Goal: Answer question/provide support: Share knowledge or assist other users

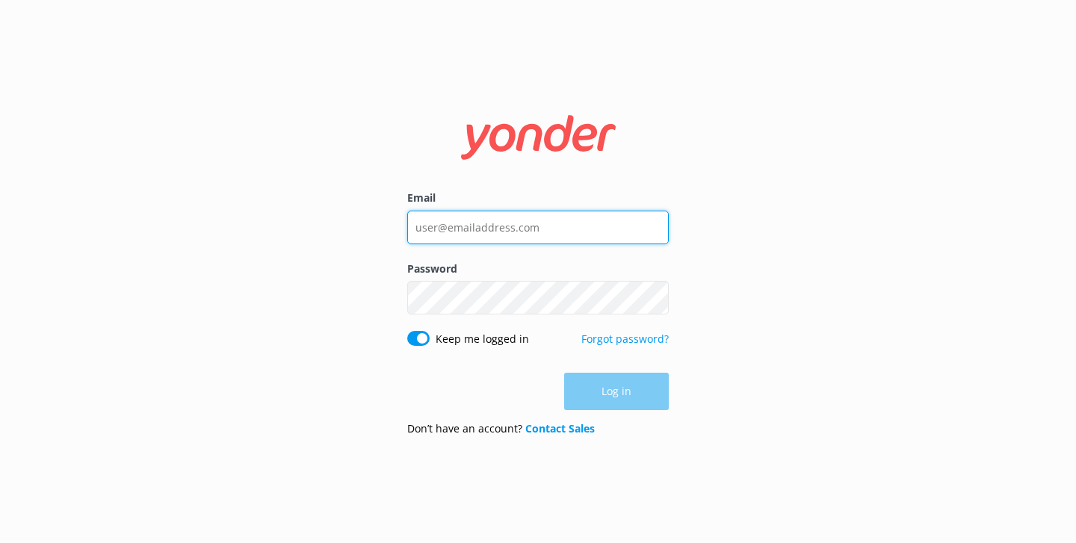
click at [465, 226] on input "Email" at bounding box center [538, 228] width 262 height 34
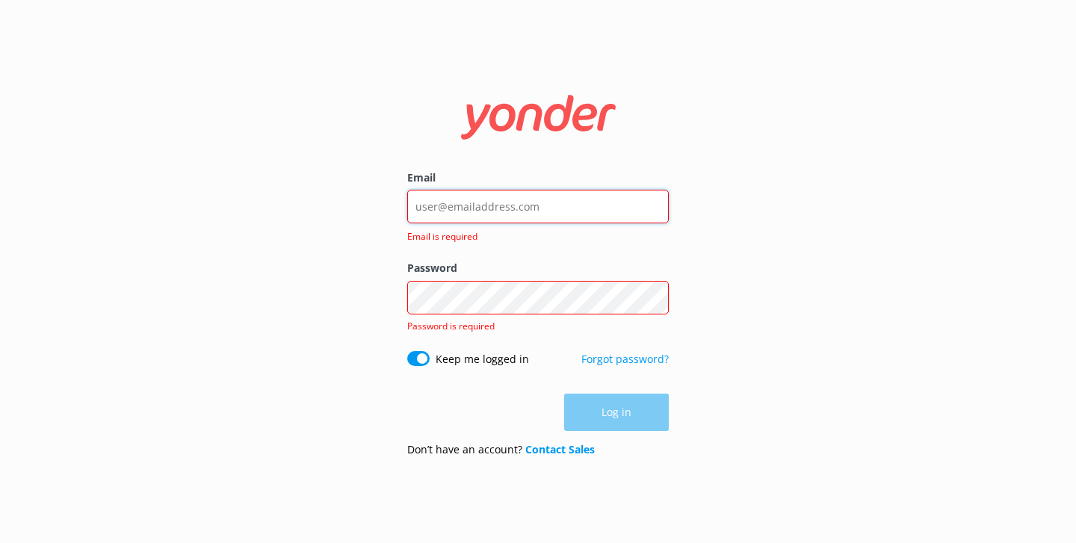
type input "info@skytrek.co.nz"
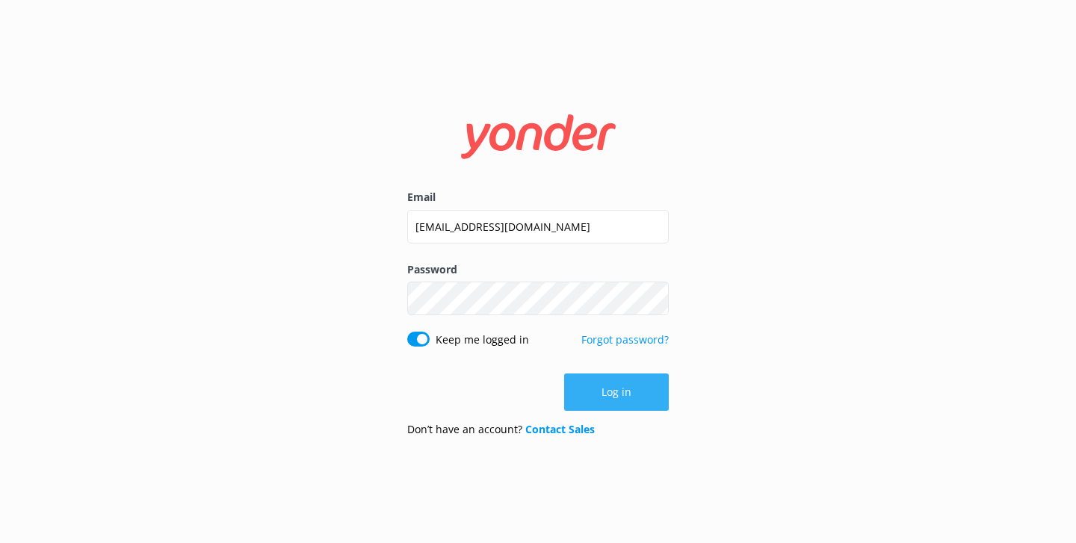
click at [622, 385] on button "Log in" at bounding box center [616, 392] width 105 height 37
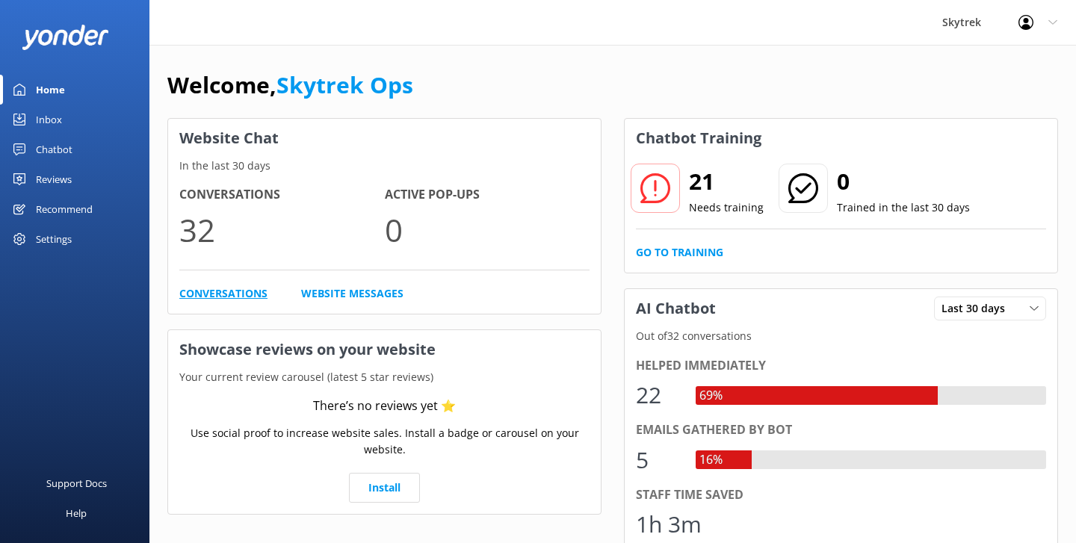
click at [222, 297] on link "Conversations" at bounding box center [223, 293] width 88 height 16
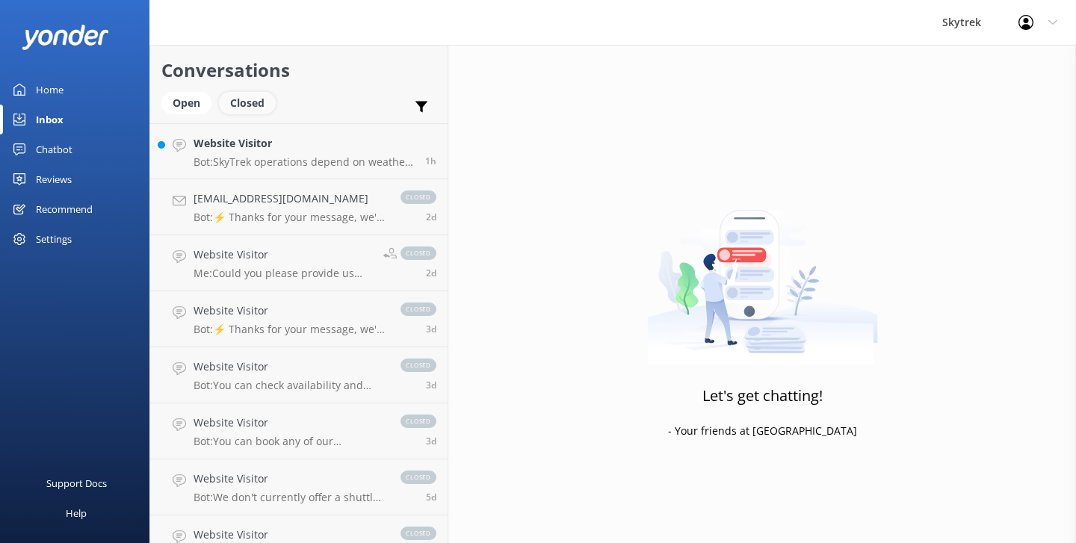
click at [245, 105] on div "Closed" at bounding box center [247, 103] width 57 height 22
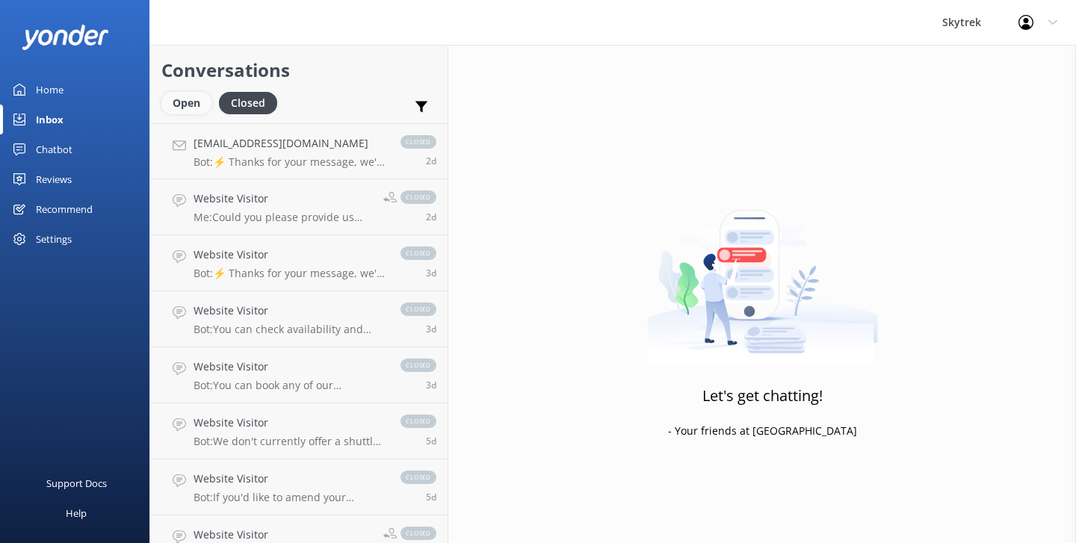
click at [194, 105] on div "Open" at bounding box center [186, 103] width 50 height 22
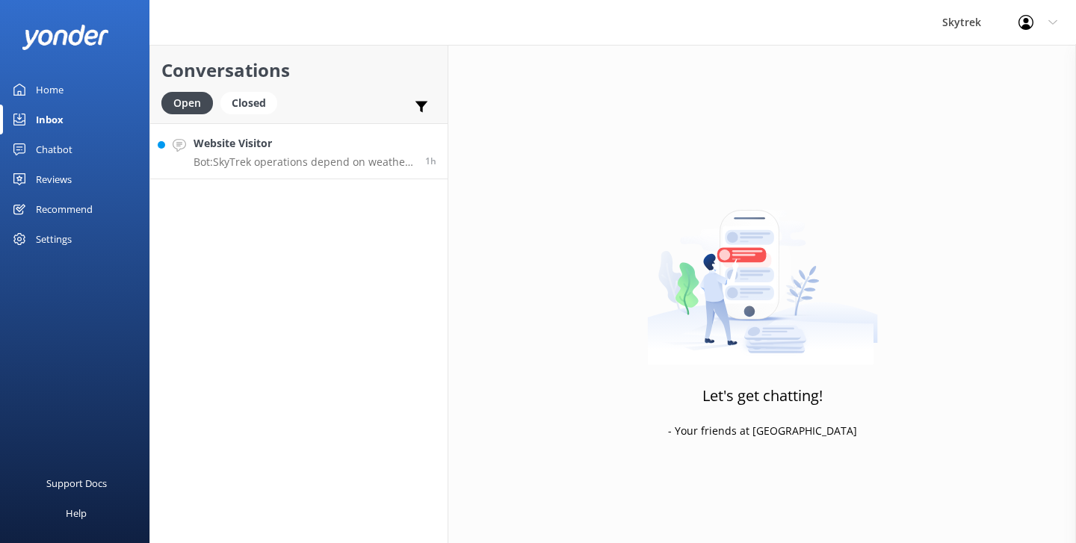
click at [259, 151] on h4 "Website Visitor" at bounding box center [304, 143] width 220 height 16
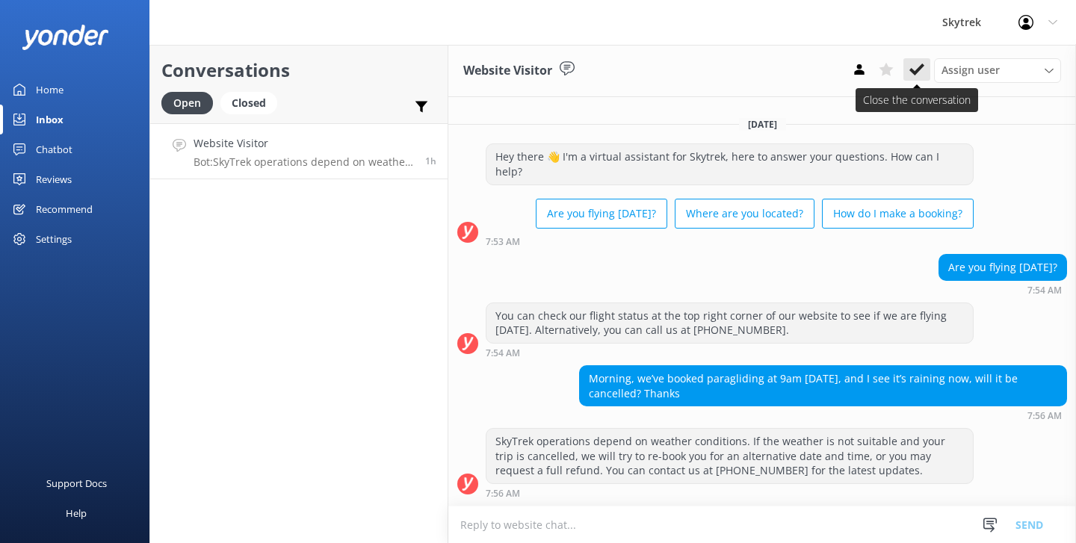
click at [924, 74] on icon at bounding box center [916, 69] width 15 height 15
